Goal: Task Accomplishment & Management: Manage account settings

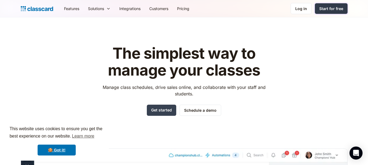
click at [325, 11] on div "Start for free" at bounding box center [331, 9] width 24 height 6
click at [300, 12] on link "Log in" at bounding box center [301, 8] width 21 height 11
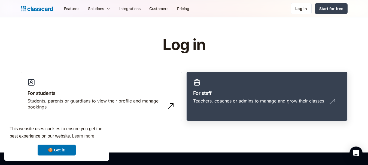
click at [269, 87] on link "For staff Teachers, coaches or admins to manage and grow their classes" at bounding box center [266, 97] width 161 height 50
